Goal: Check status

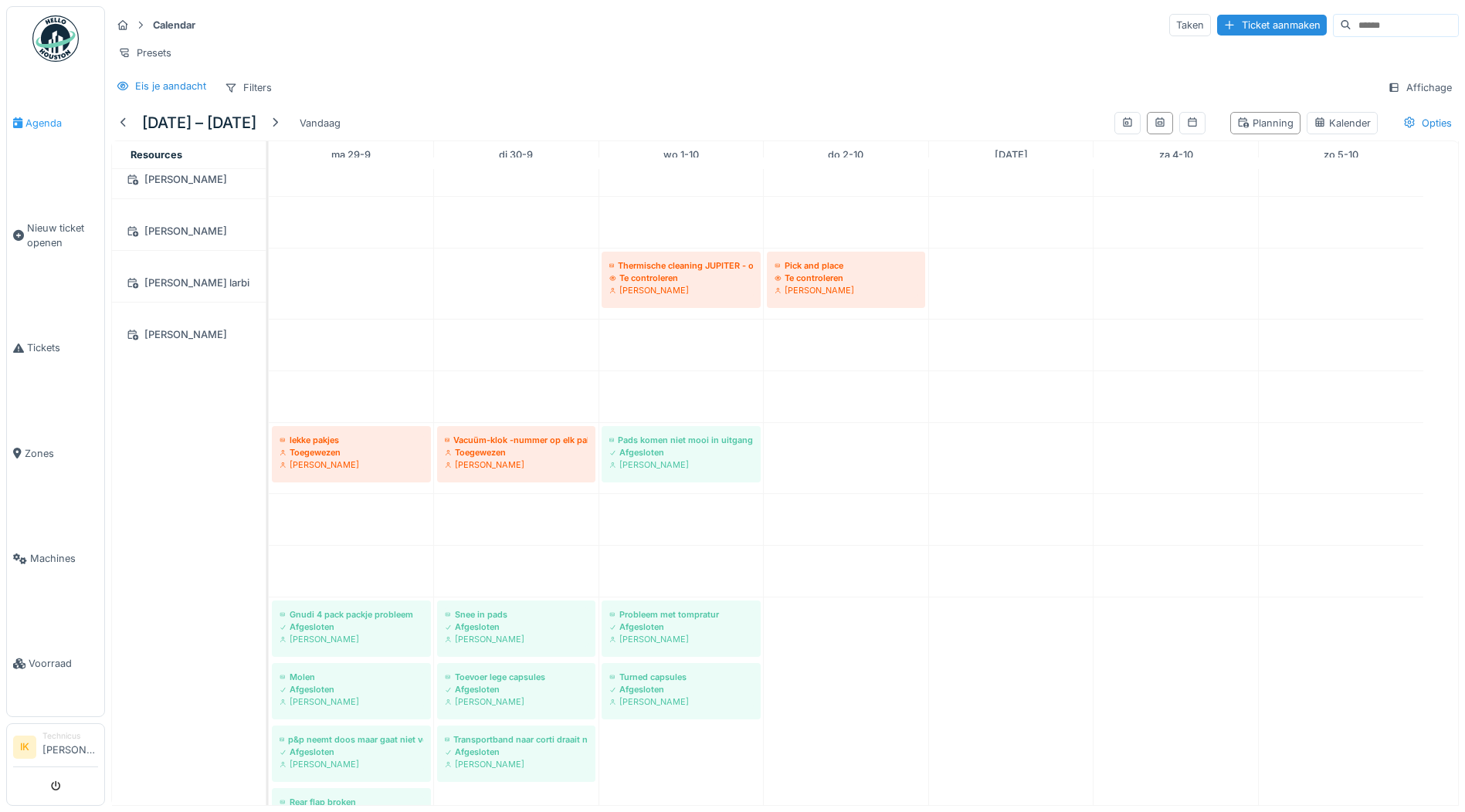
scroll to position [2162, 0]
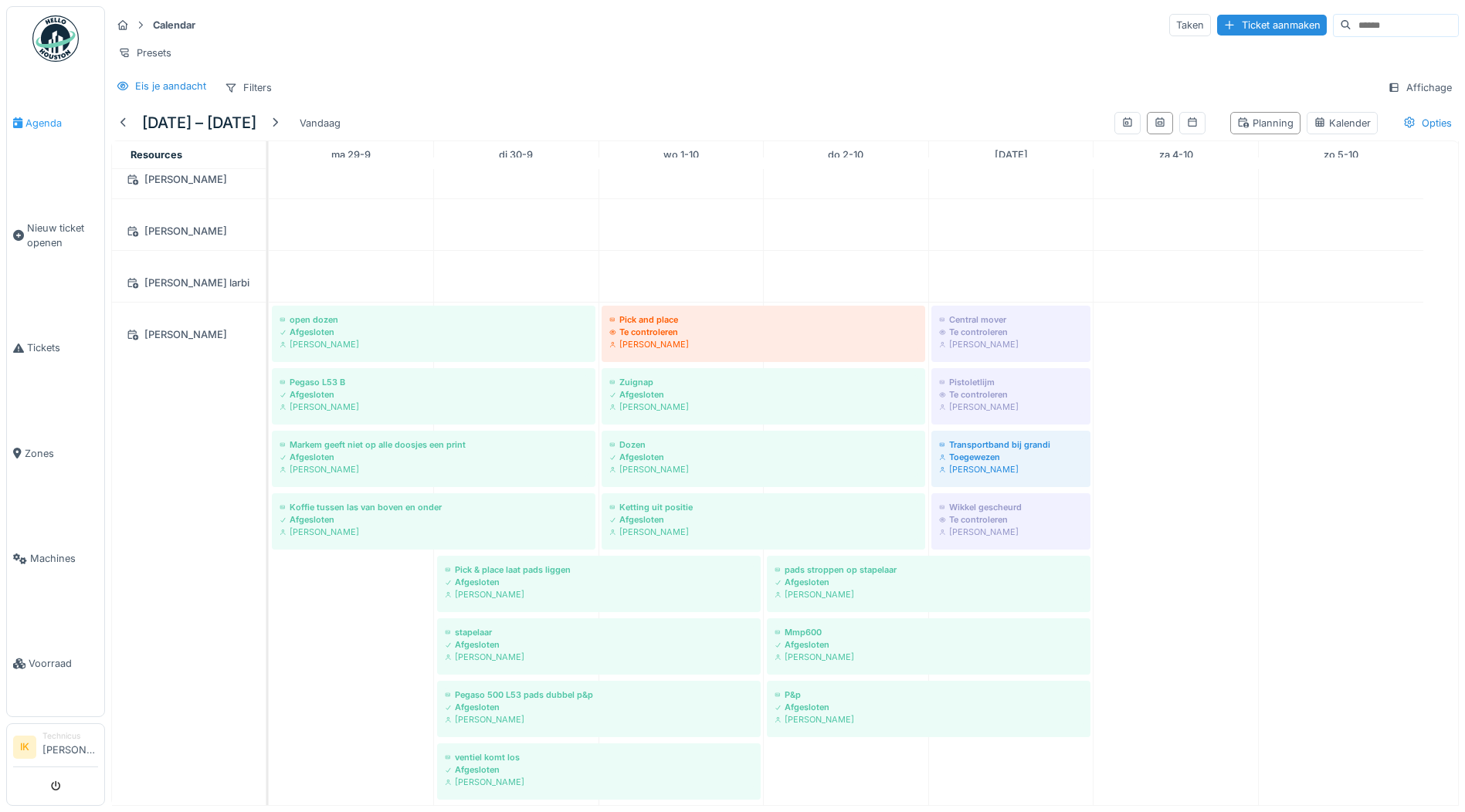
click at [34, 121] on span "Agenda" at bounding box center [62, 123] width 73 height 15
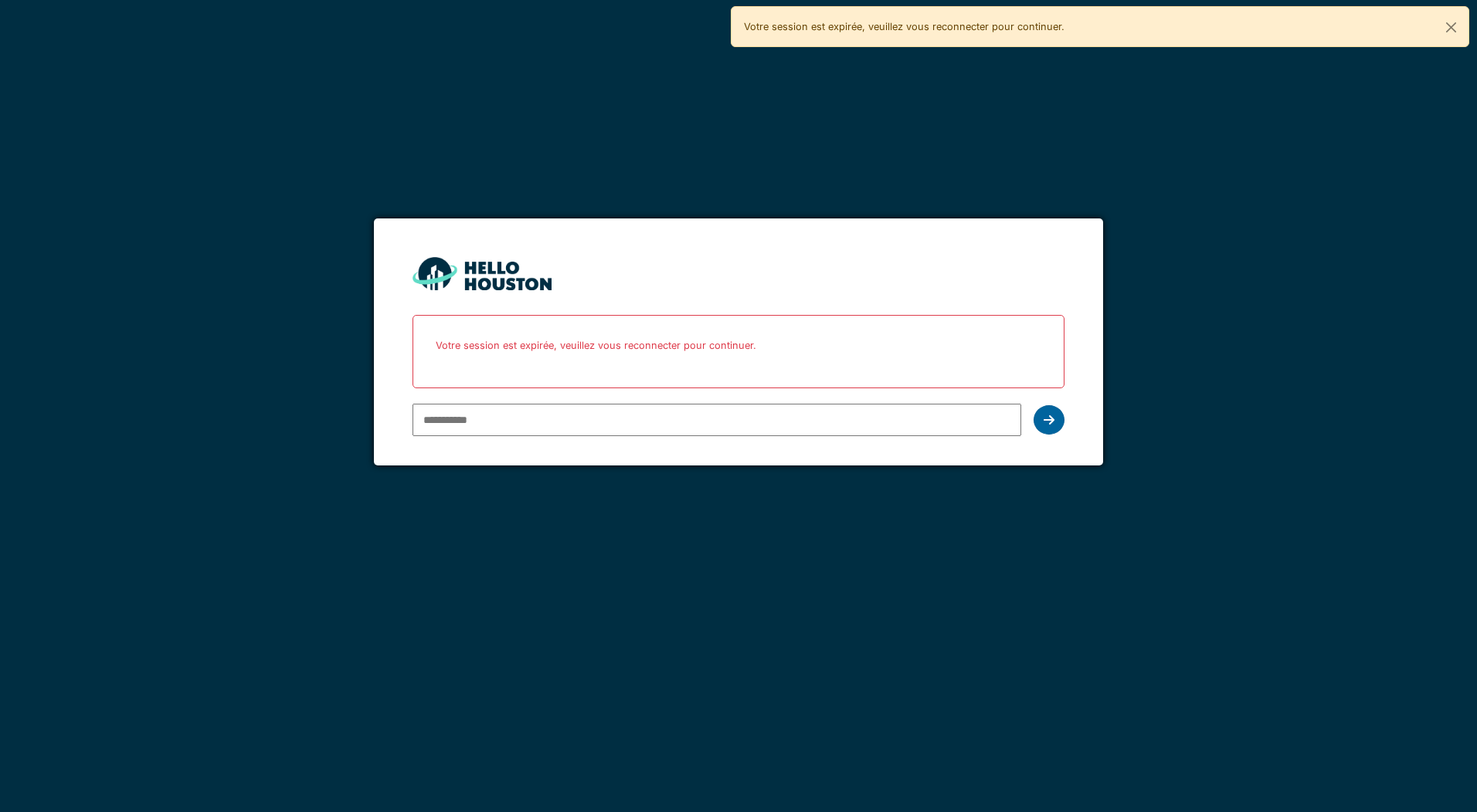
type input "**********"
click at [1046, 420] on icon at bounding box center [1049, 420] width 11 height 12
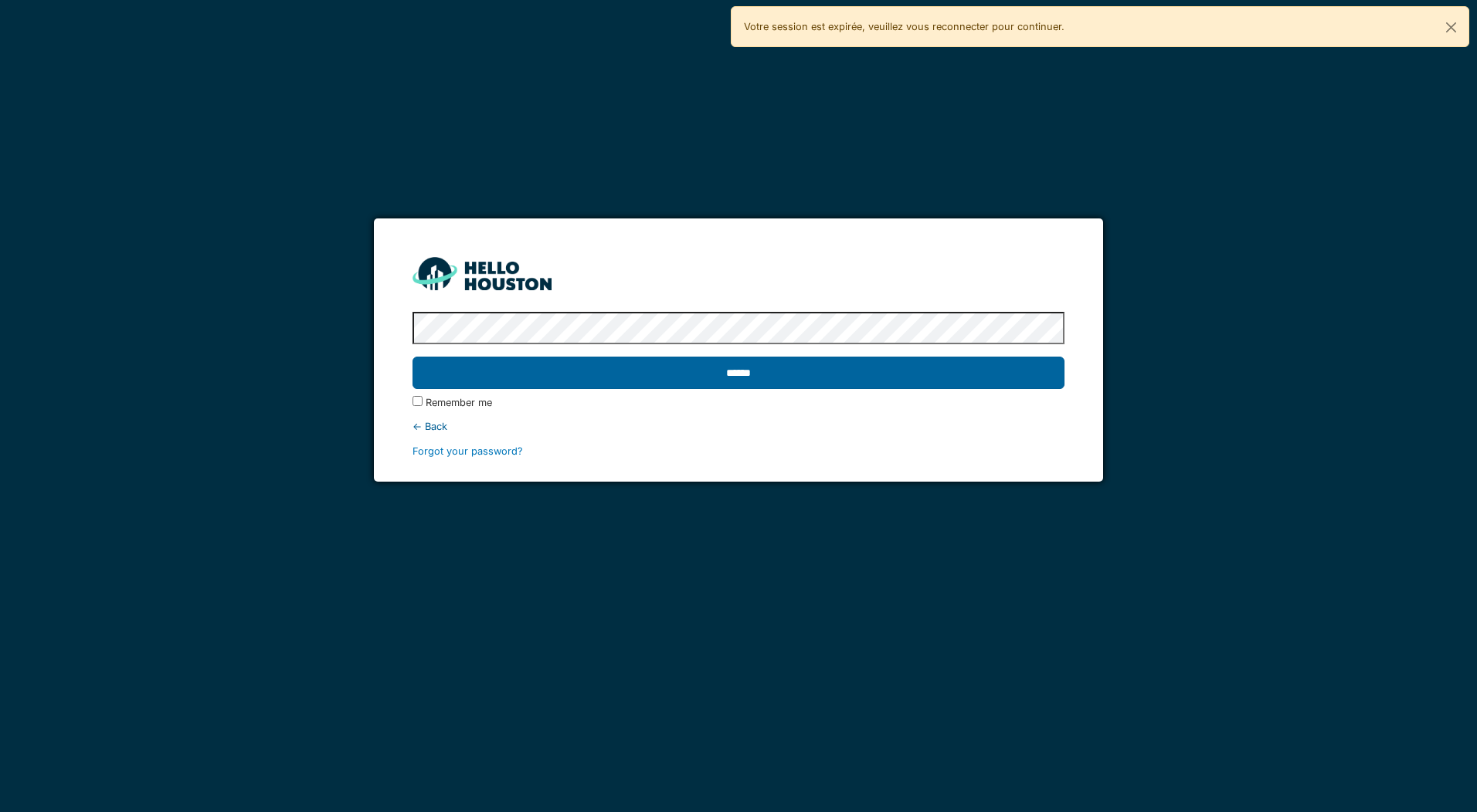
click at [563, 383] on input "******" at bounding box center [738, 373] width 651 height 32
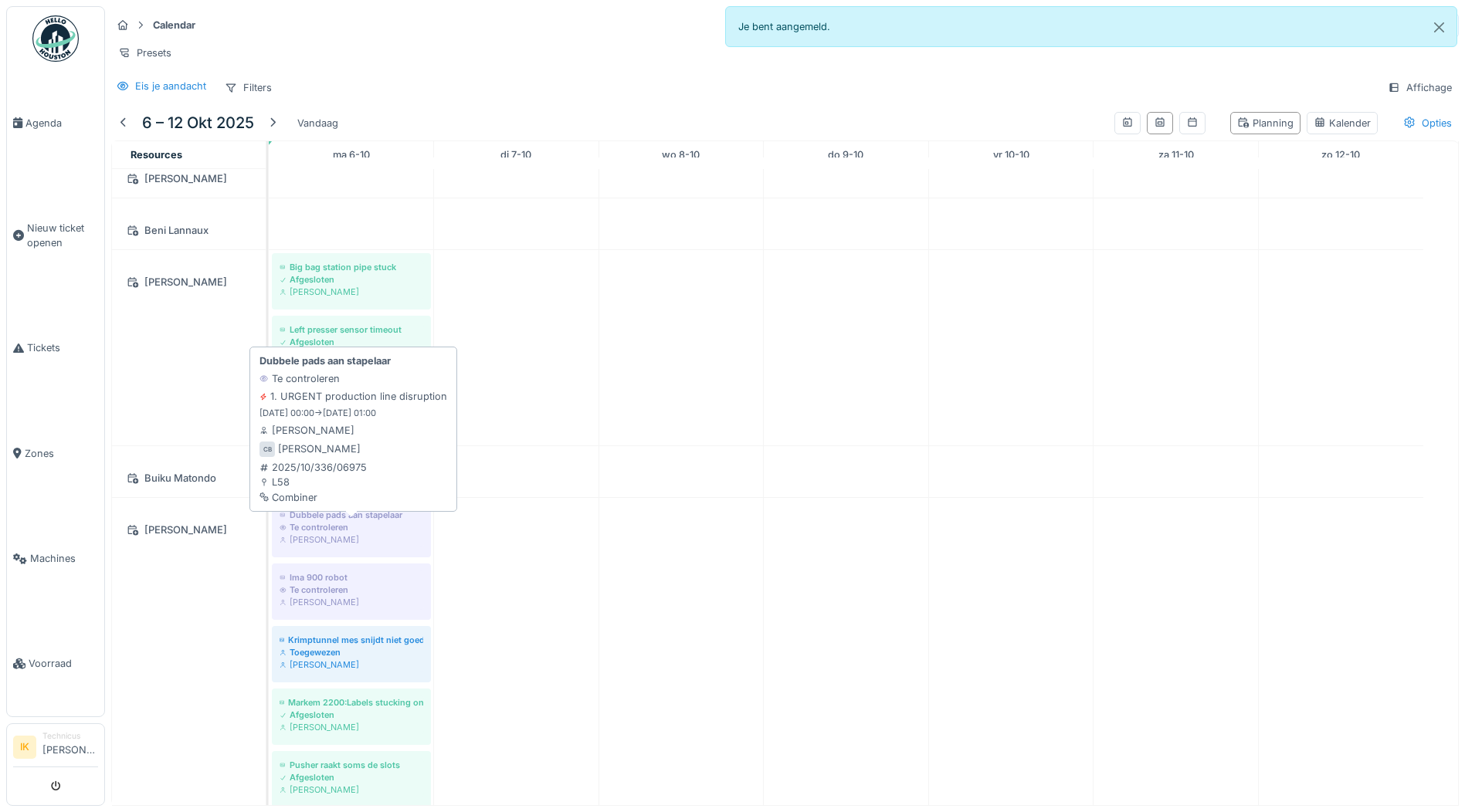
click at [328, 533] on div "Te controleren" at bounding box center [352, 527] width 144 height 12
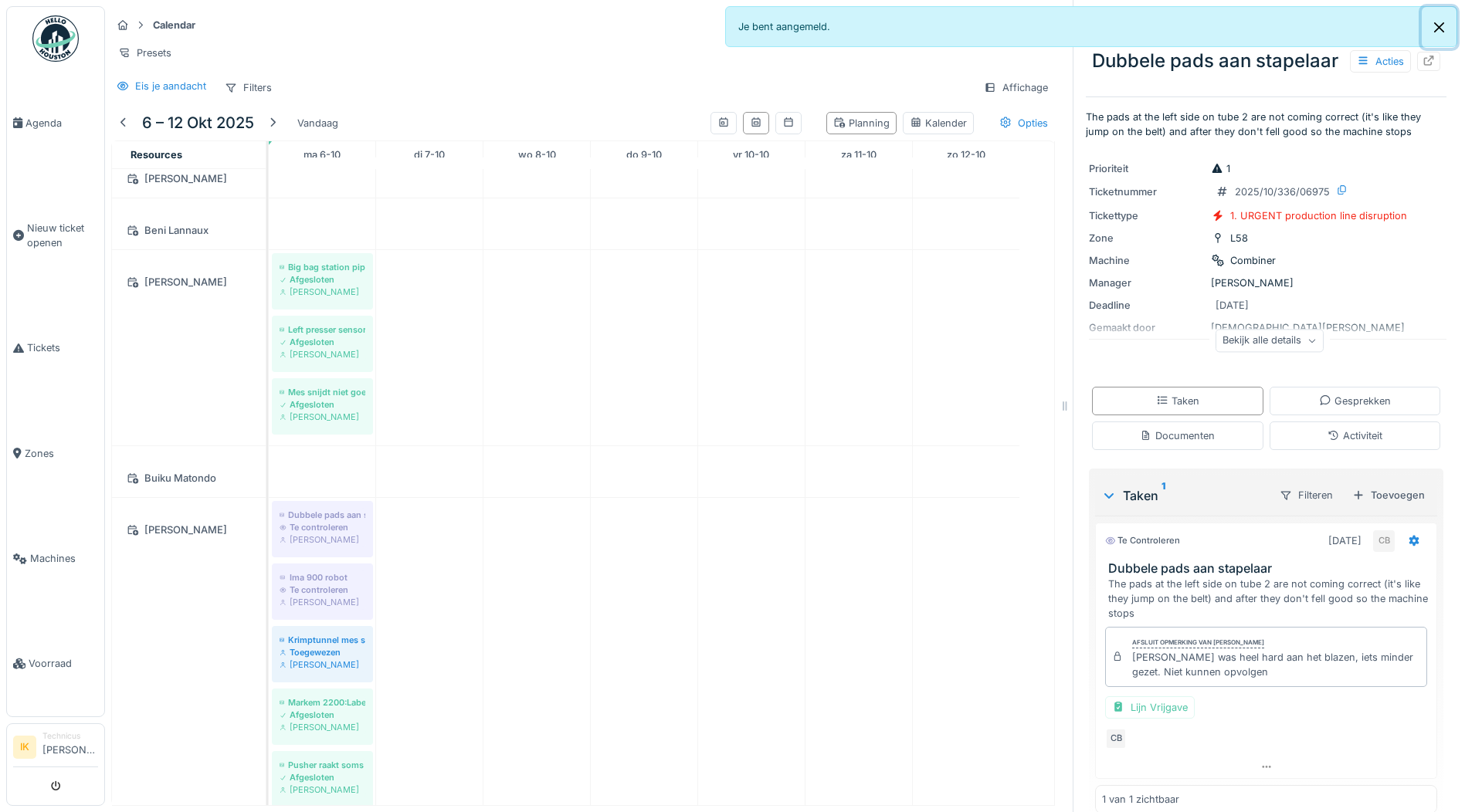
click at [1442, 22] on button "Close" at bounding box center [1439, 27] width 35 height 41
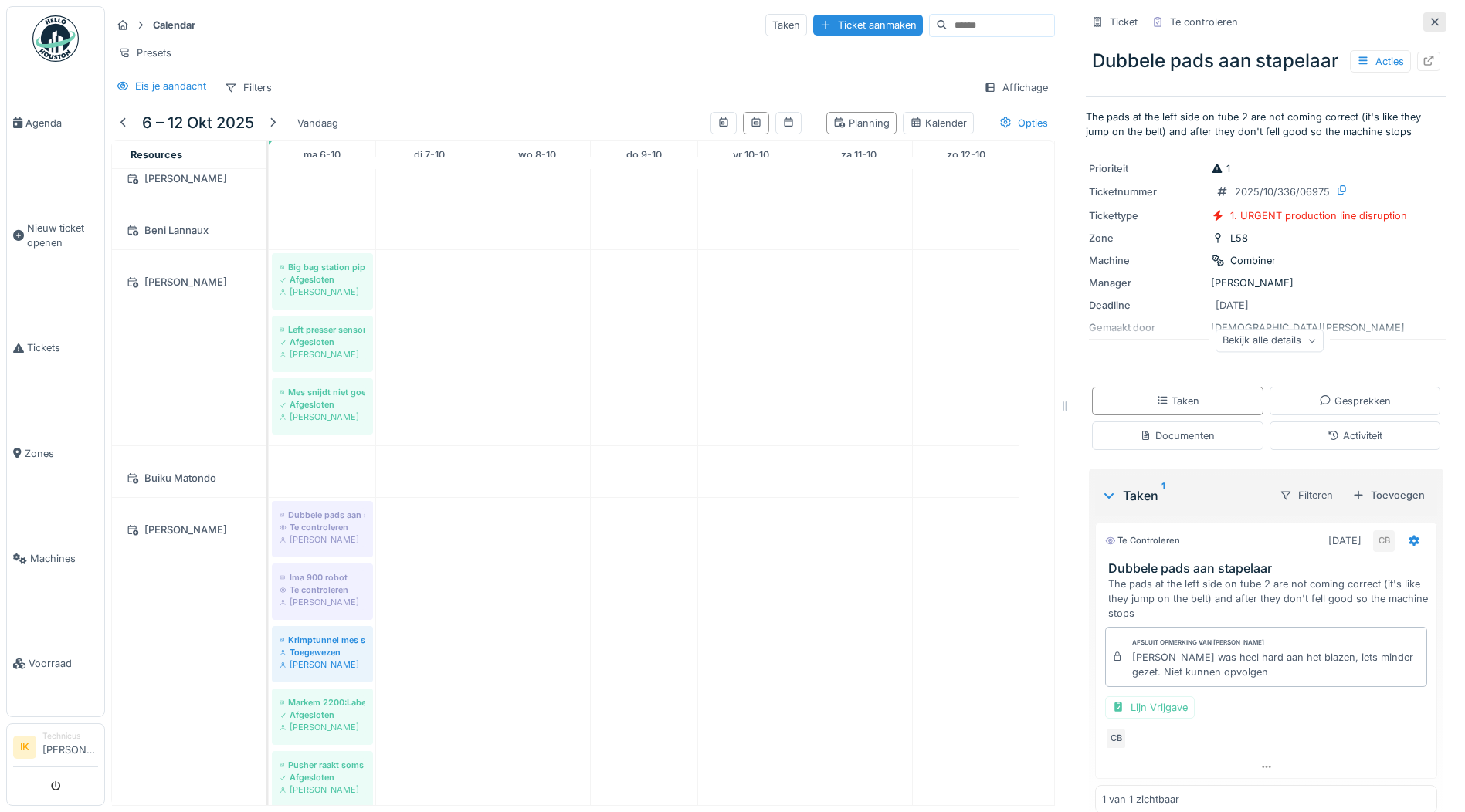
click at [1429, 23] on icon at bounding box center [1435, 22] width 12 height 10
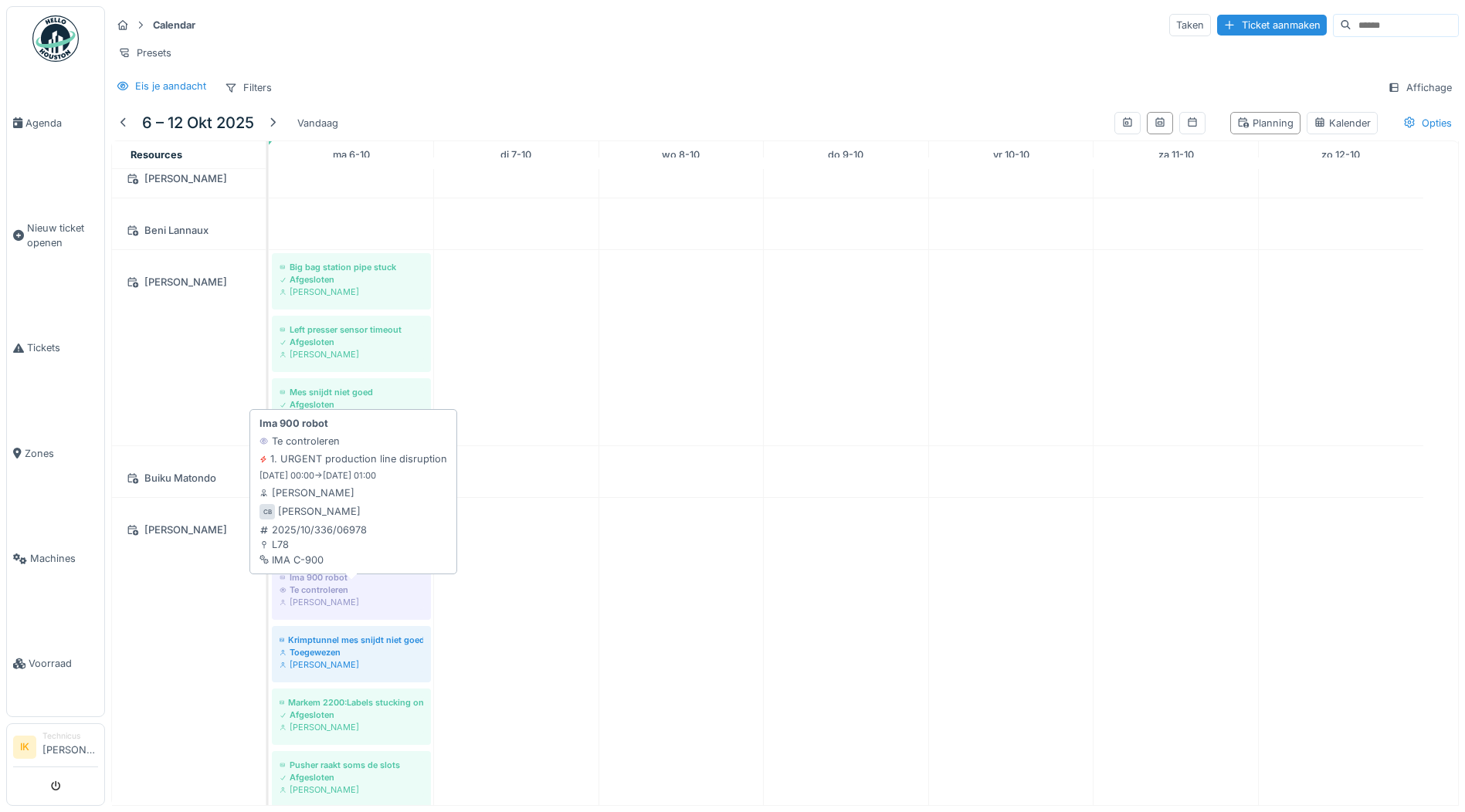
click at [311, 596] on div "Te controleren" at bounding box center [352, 589] width 144 height 12
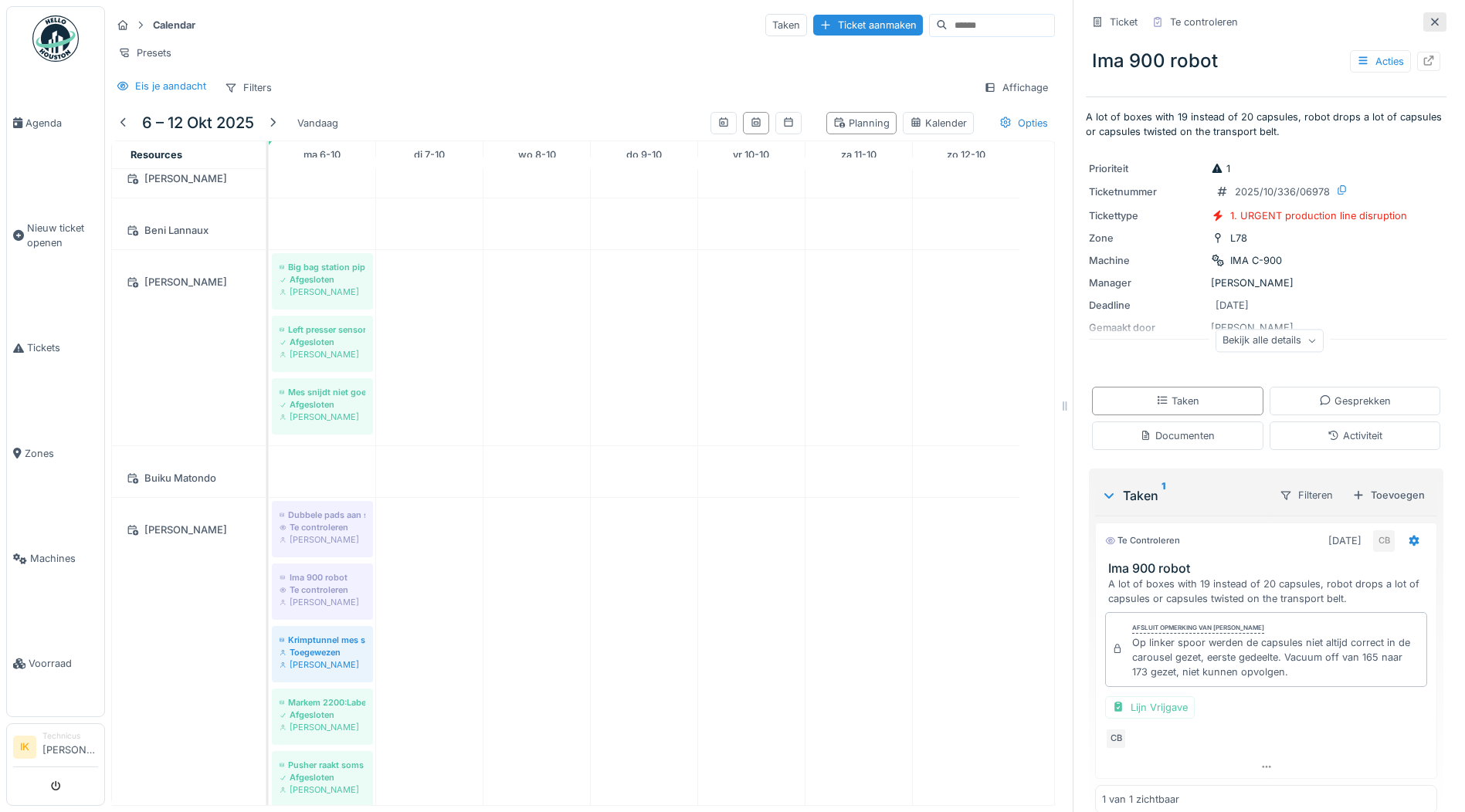
click at [1429, 20] on icon at bounding box center [1435, 22] width 12 height 10
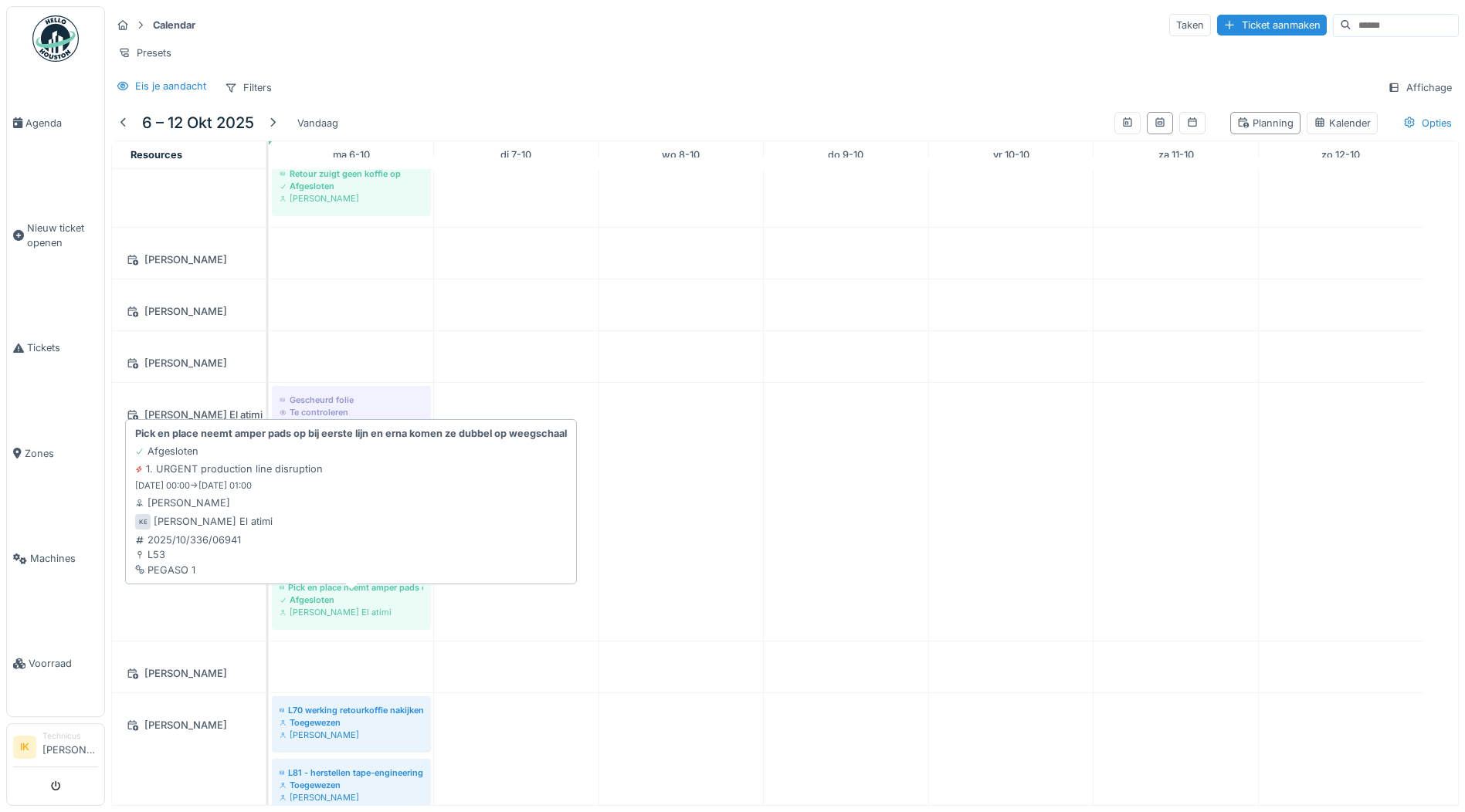
click at [342, 593] on div "Pick en place neemt amper pads op bij eerste lijn en erna komen ze dubbel op we…" at bounding box center [352, 587] width 144 height 12
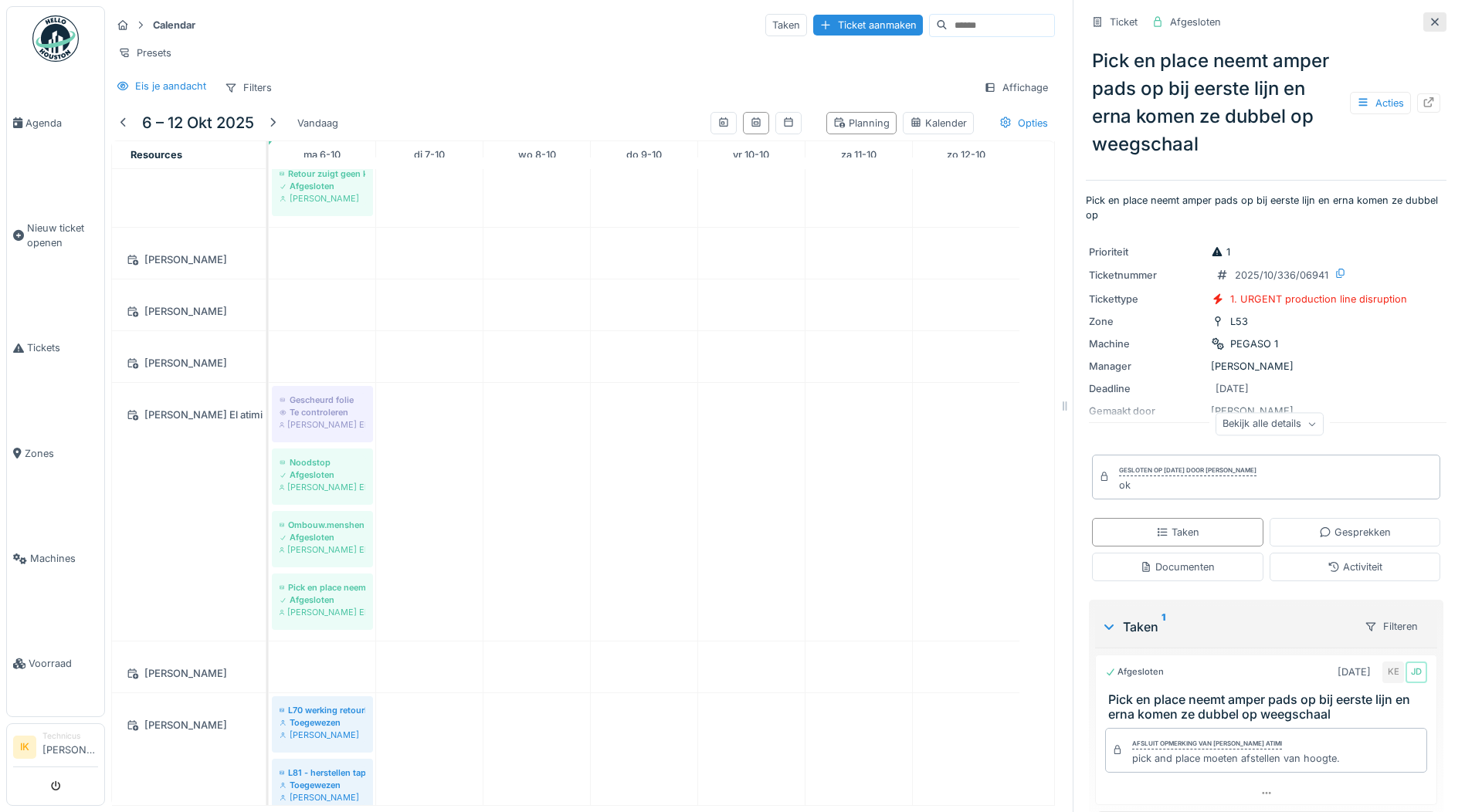
click at [1431, 19] on icon at bounding box center [1435, 22] width 8 height 8
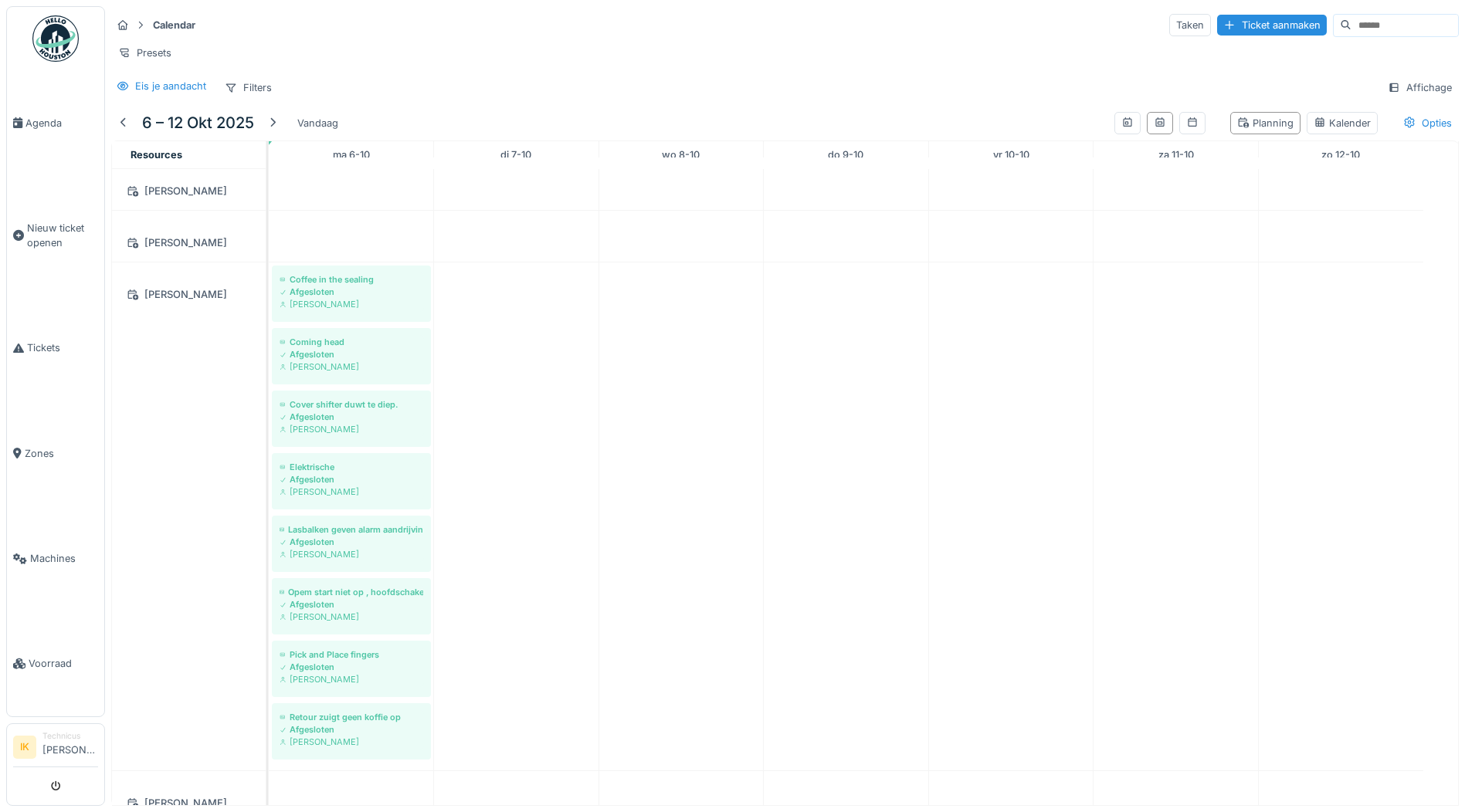
scroll to position [1241, 0]
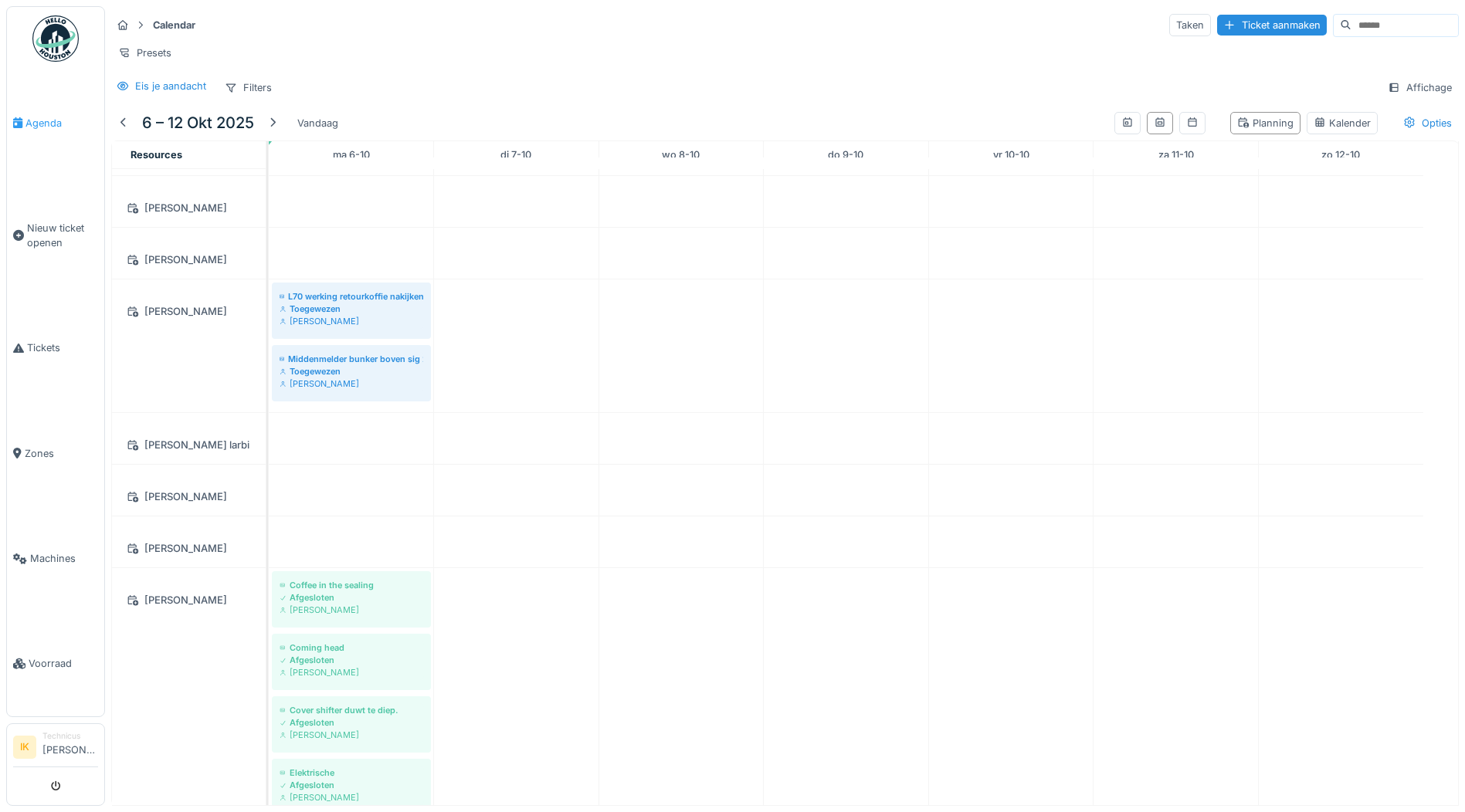
click at [40, 123] on span "Agenda" at bounding box center [62, 123] width 73 height 15
